Goal: Information Seeking & Learning: Understand process/instructions

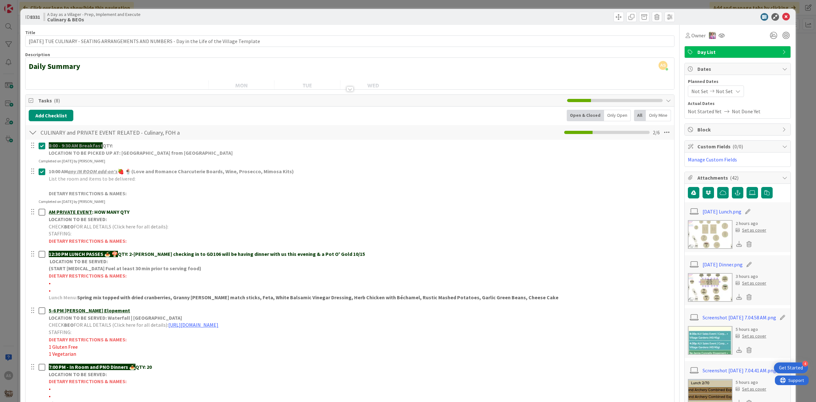
click at [703, 299] on img at bounding box center [710, 287] width 45 height 29
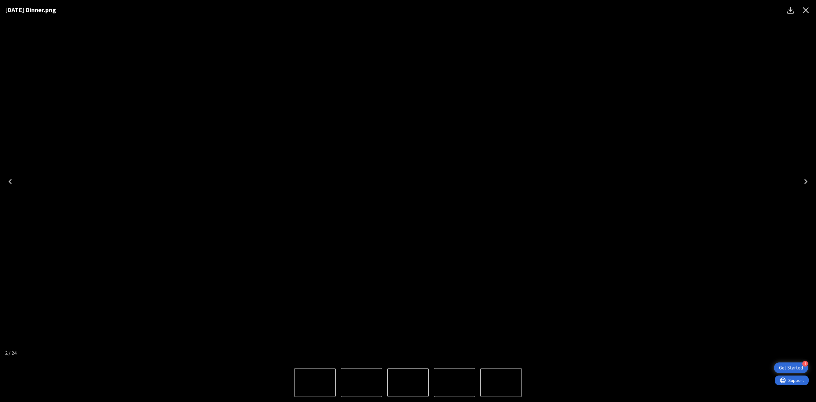
click at [809, 9] on icon "Close" at bounding box center [806, 10] width 10 height 10
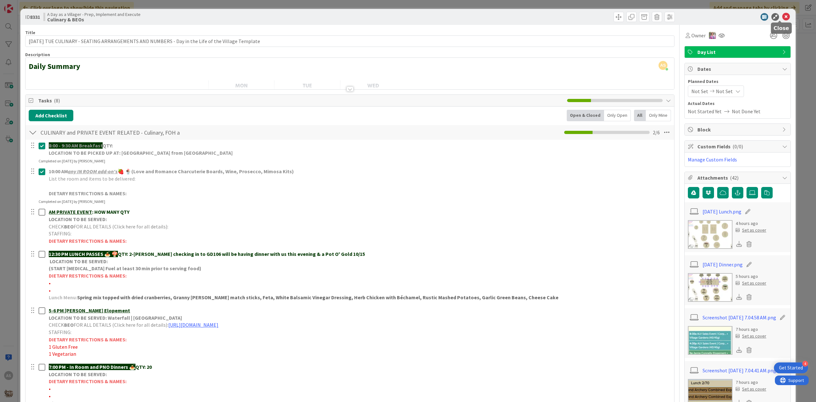
click at [783, 14] on icon at bounding box center [787, 17] width 8 height 8
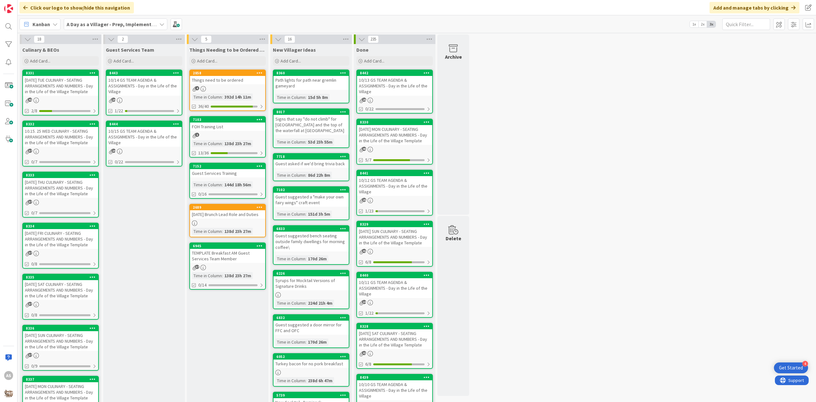
click at [567, 103] on div "18 Culinary & BEOs Add Card... [PHONE_NUMBER][DATE] TUE CULINARY - SEATING ARRA…" at bounding box center [417, 316] width 796 height 564
click at [133, 191] on div "Guest Services Team Add Card... 8443 10/14 GS TEAM AGENDA & ASSIGNMENTS - Day i…" at bounding box center [144, 319] width 82 height 551
click at [137, 133] on div "10/15 GS TEAM AGENDA & ASSIGNMENTS - Day in the Life of the Village" at bounding box center [144, 137] width 75 height 20
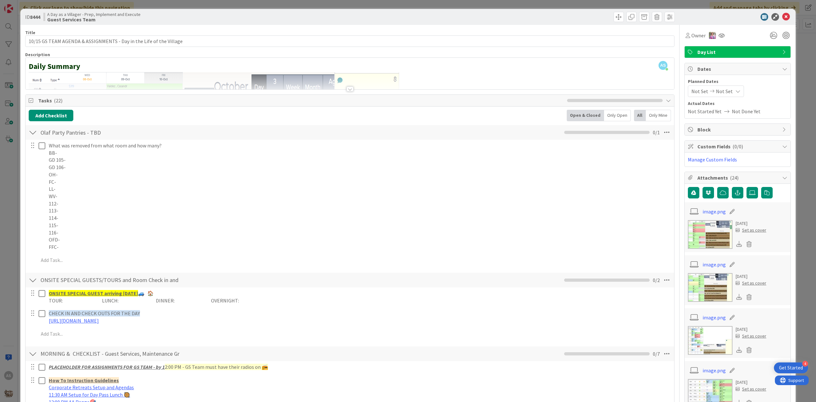
click at [347, 89] on div at bounding box center [350, 88] width 7 height 5
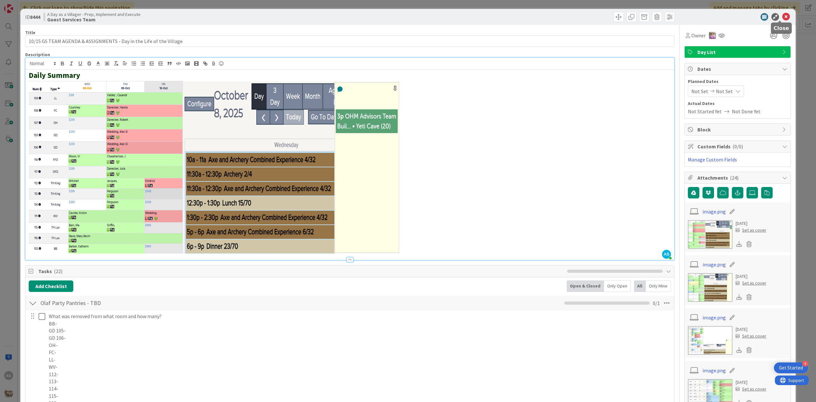
click at [783, 15] on icon at bounding box center [787, 17] width 8 height 8
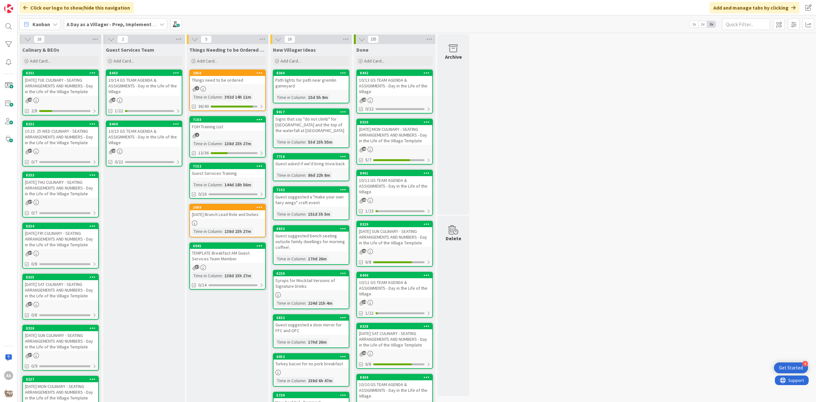
click at [141, 78] on div "10/14 GS TEAM AGENDA & ASSIGNMENTS - Day in the Life of the Village" at bounding box center [144, 86] width 75 height 20
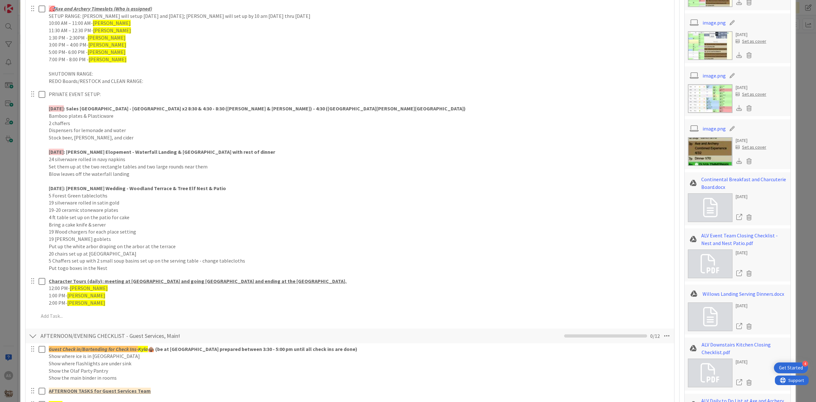
scroll to position [383, 0]
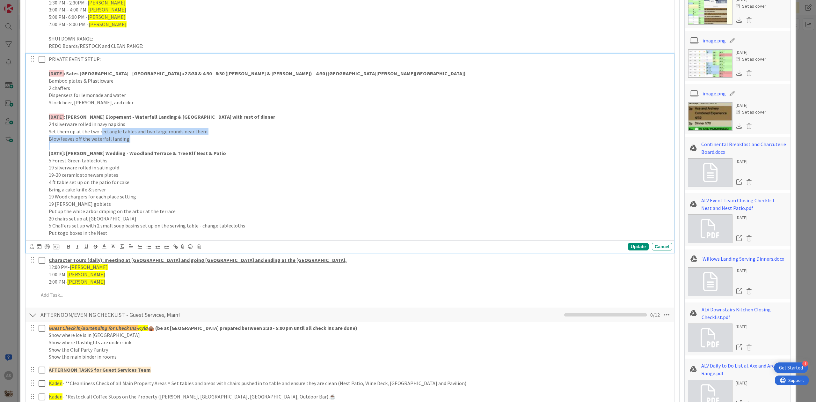
drag, startPoint x: 142, startPoint y: 143, endPoint x: 99, endPoint y: 134, distance: 44.0
click at [99, 134] on div "PRIVATE EVENT SETUP: [DATE] : Sales Open House - [GEOGRAPHIC_DATA] x2 8:30 & 4:…" at bounding box center [359, 146] width 626 height 185
click at [175, 132] on p "Set them up at the two rectangle tables and two large rounds near them" at bounding box center [359, 131] width 621 height 7
click at [170, 144] on p at bounding box center [359, 145] width 621 height 7
click at [149, 138] on p "Blow leaves off the waterfall landing" at bounding box center [359, 138] width 621 height 7
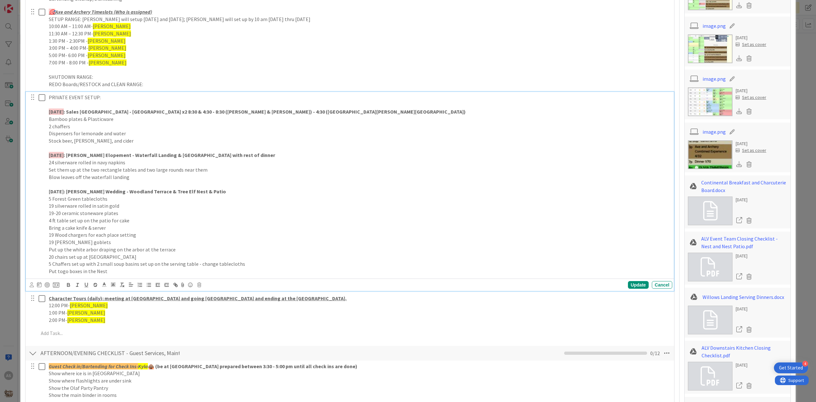
scroll to position [340, 0]
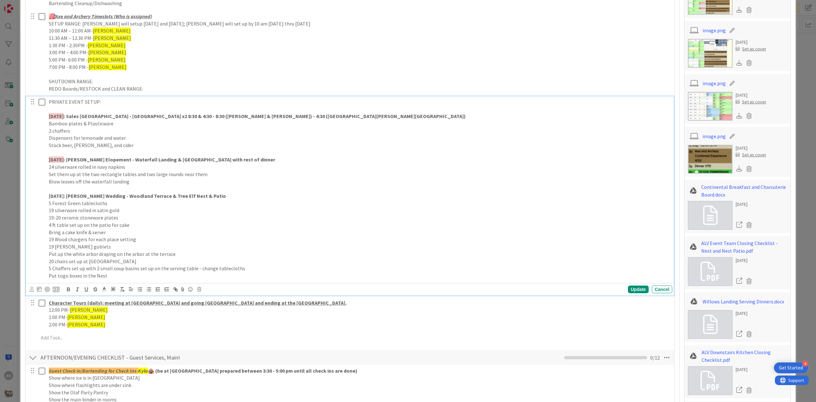
click at [123, 158] on strong ": [PERSON_NAME] Elopement - Waterfall Landing & [GEOGRAPHIC_DATA] with rest of …" at bounding box center [169, 159] width 211 height 6
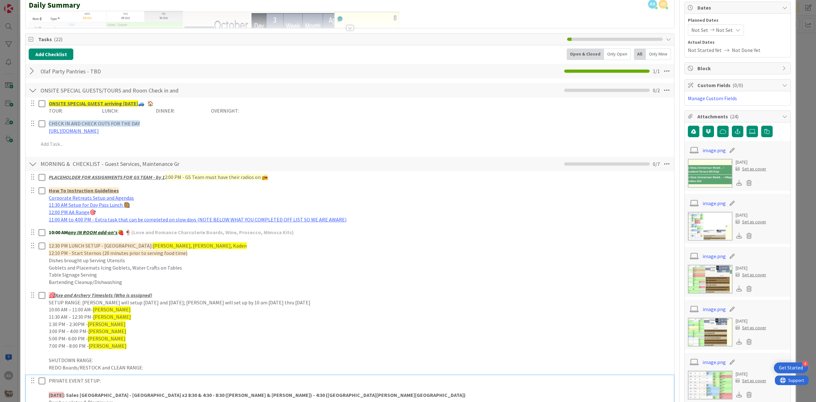
scroll to position [0, 0]
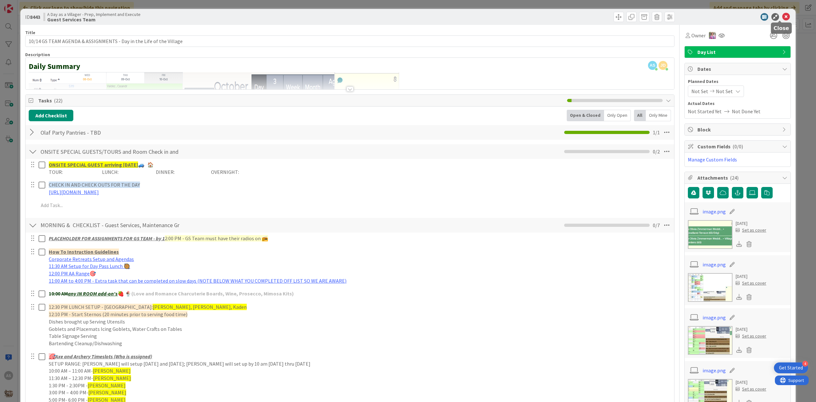
click at [783, 15] on icon at bounding box center [787, 17] width 8 height 8
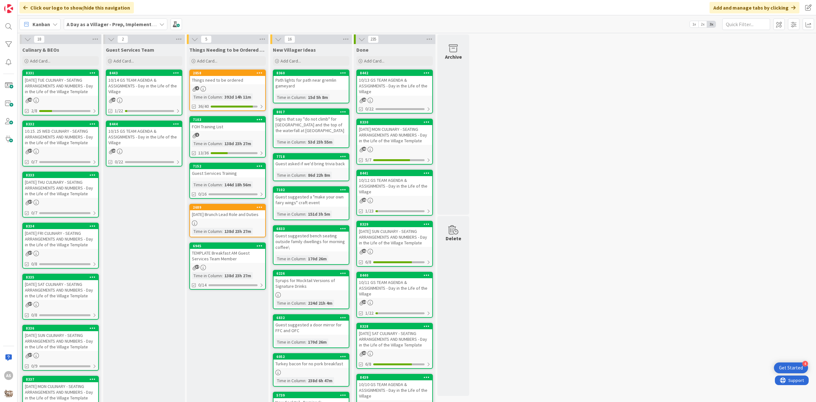
click at [78, 84] on div "[DATE] TUE CULINARY - SEATING ARRANGEMENTS AND NUMBERS - Day in the Life of the…" at bounding box center [60, 86] width 75 height 20
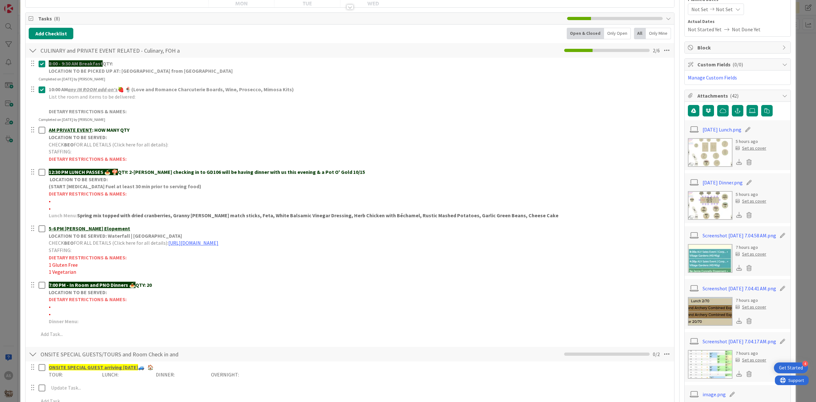
scroll to position [85, 0]
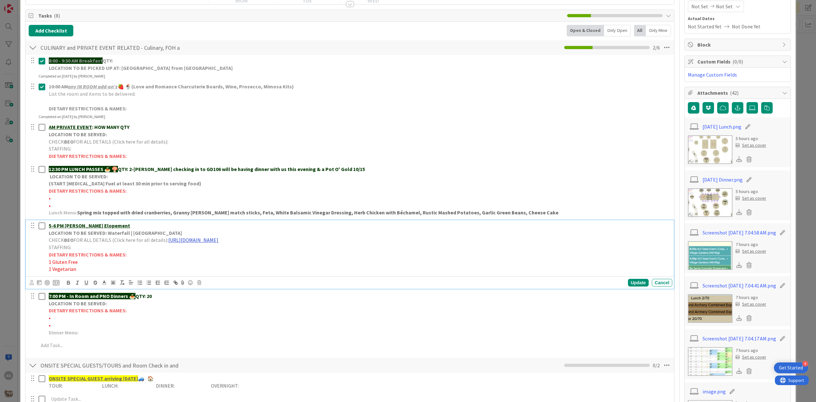
click at [218, 240] on link "[URL][DOMAIN_NAME]" at bounding box center [193, 240] width 50 height 6
click at [231, 249] on link "[URL][DOMAIN_NAME]" at bounding box center [244, 252] width 44 height 8
